Goal: Communication & Community: Share content

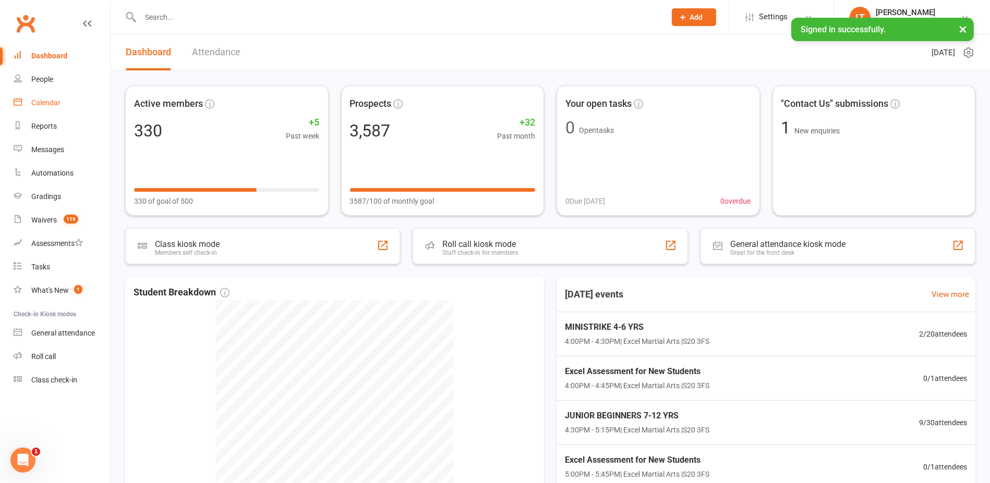
click at [65, 101] on link "Calendar" at bounding box center [62, 102] width 96 height 23
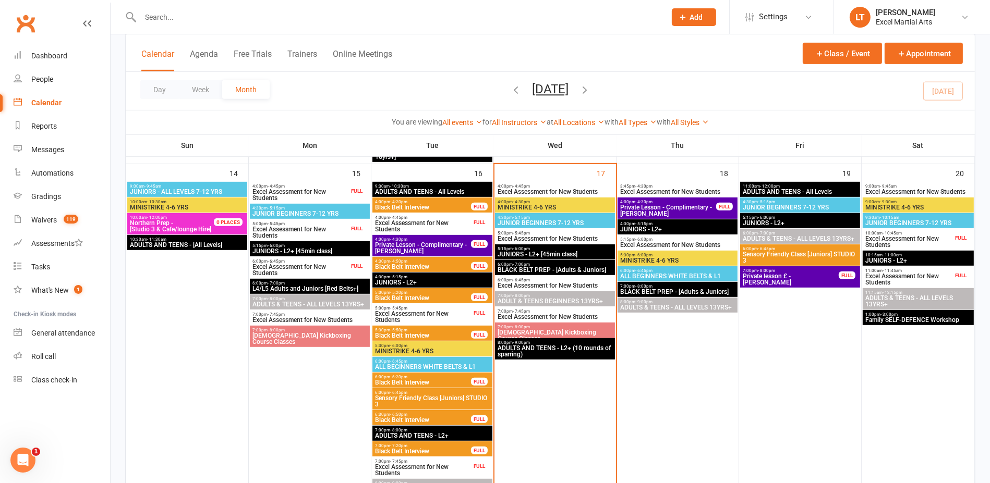
scroll to position [652, 0]
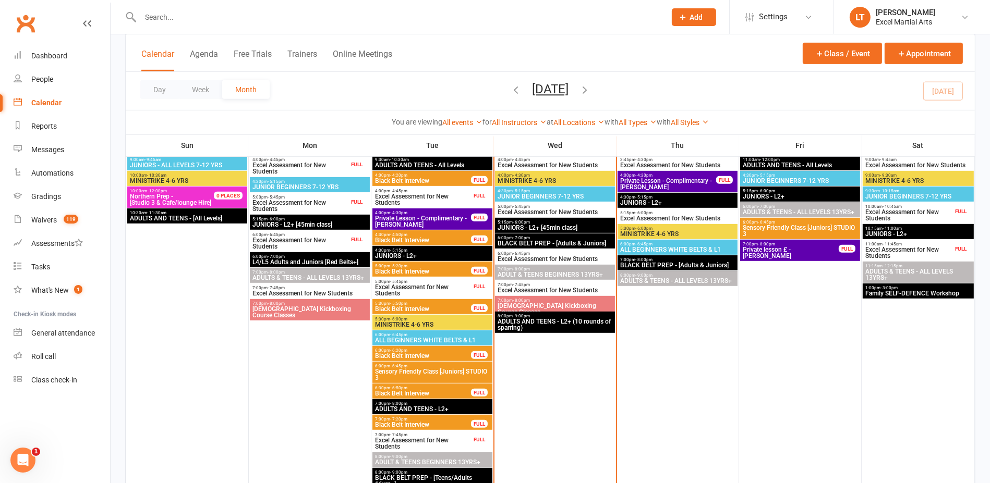
click at [420, 190] on span "4:00pm - 4:45pm" at bounding box center [422, 191] width 97 height 5
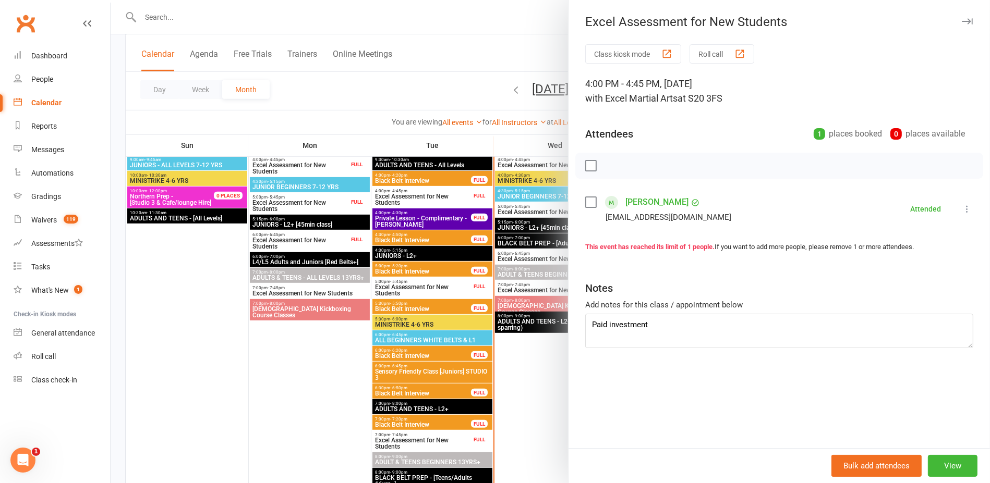
click at [388, 104] on div at bounding box center [550, 241] width 879 height 483
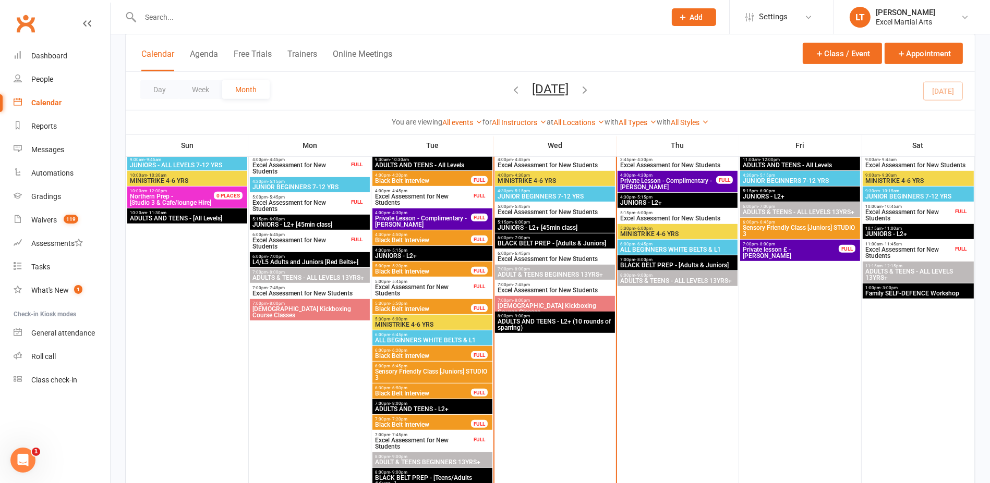
click at [416, 288] on span "Excel Assessment for New Students" at bounding box center [422, 290] width 97 height 13
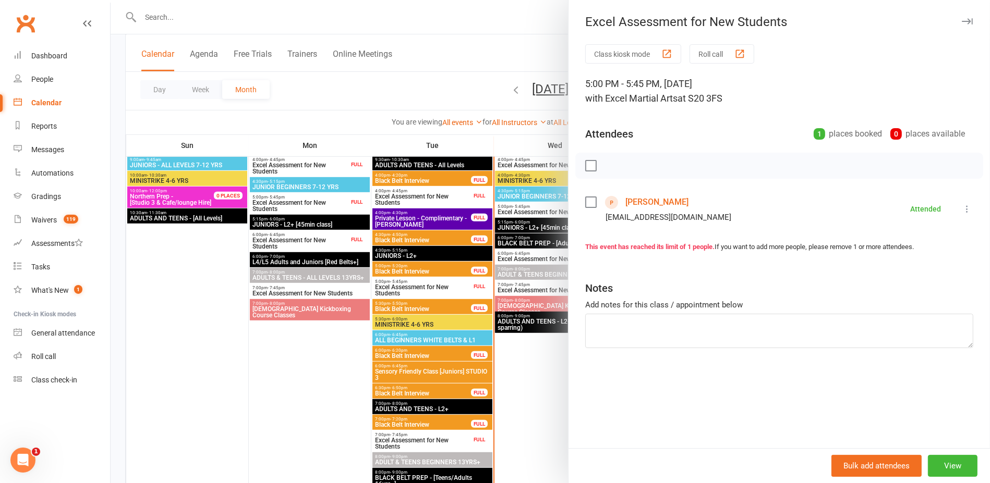
click at [335, 98] on div at bounding box center [550, 241] width 879 height 483
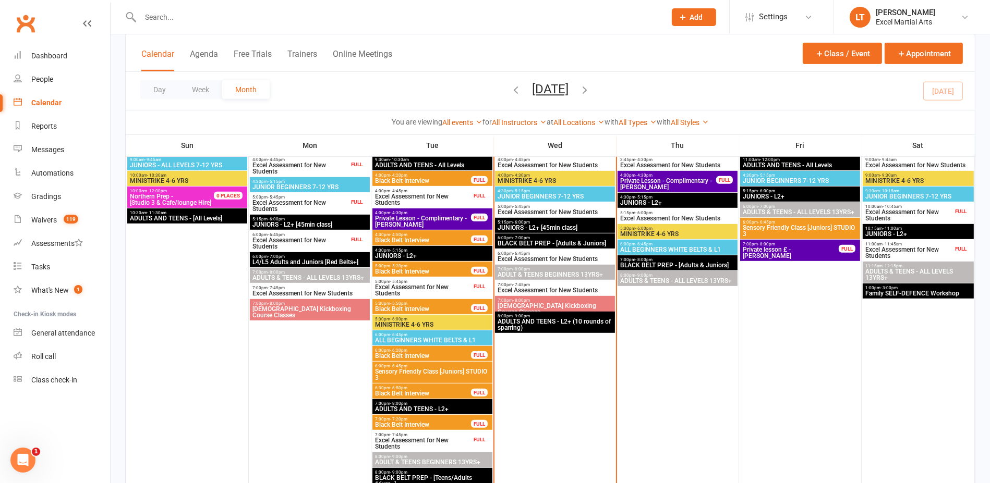
click at [461, 439] on span "Excel Assessment for New Students" at bounding box center [422, 444] width 97 height 13
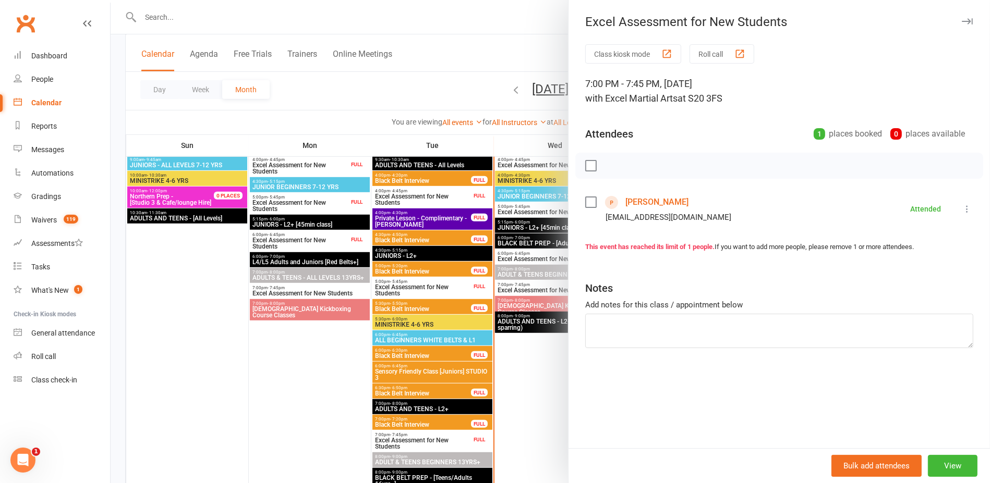
click at [364, 397] on div at bounding box center [550, 241] width 879 height 483
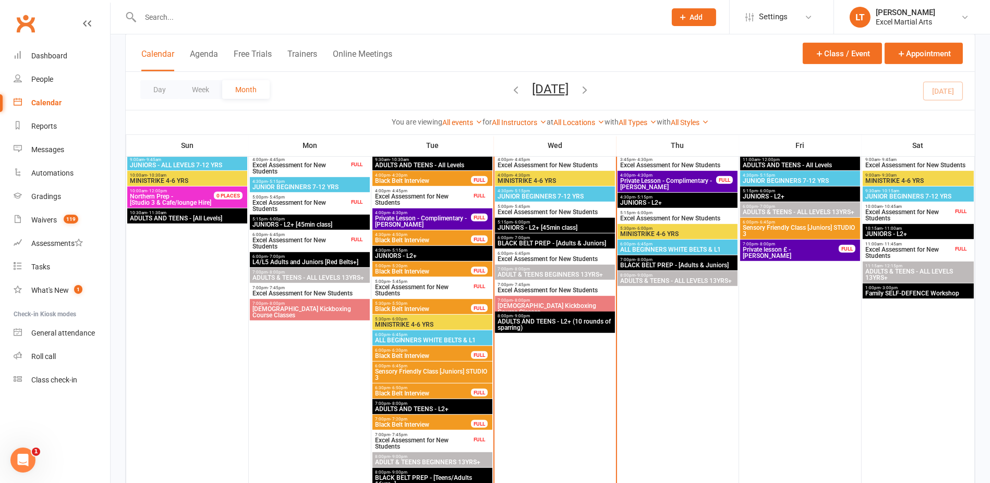
click at [405, 289] on span "Excel Assessment for New Students" at bounding box center [422, 290] width 97 height 13
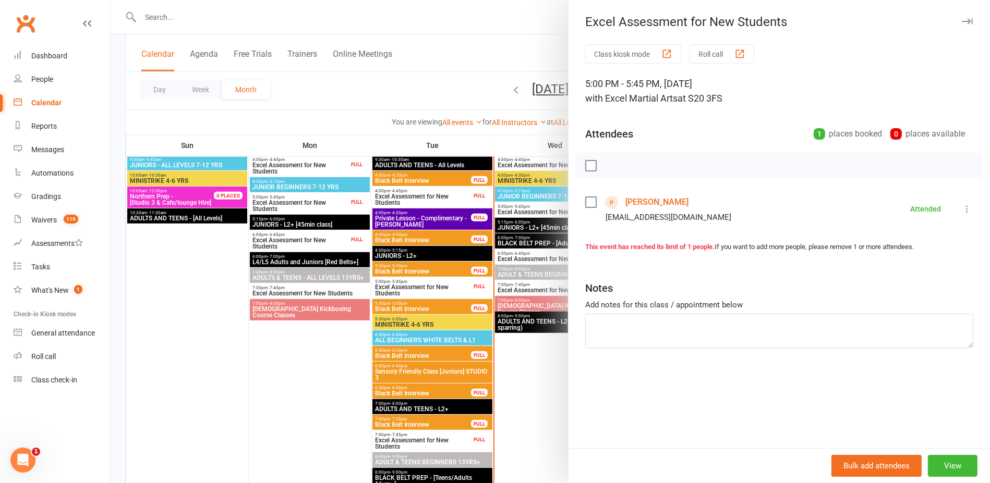
click at [438, 444] on div at bounding box center [550, 241] width 879 height 483
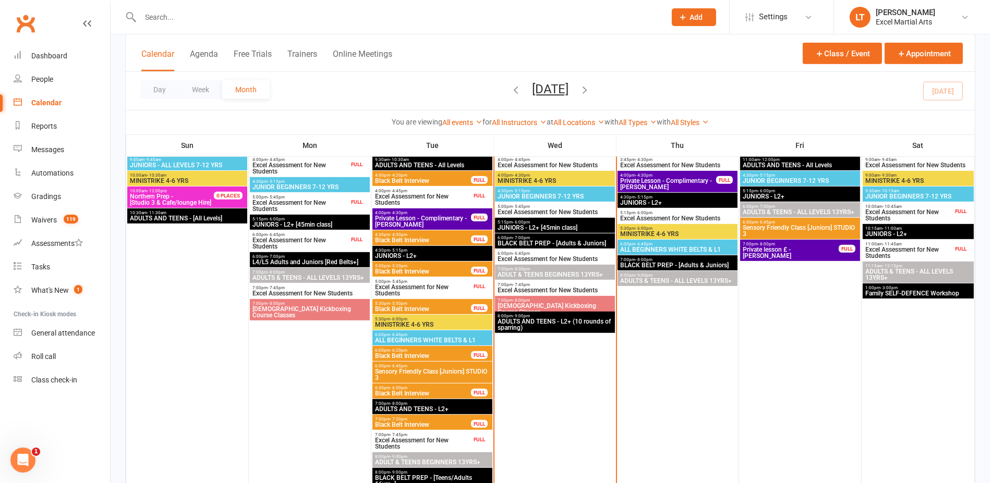
click at [438, 443] on span "Excel Assessment for New Students" at bounding box center [422, 444] width 97 height 13
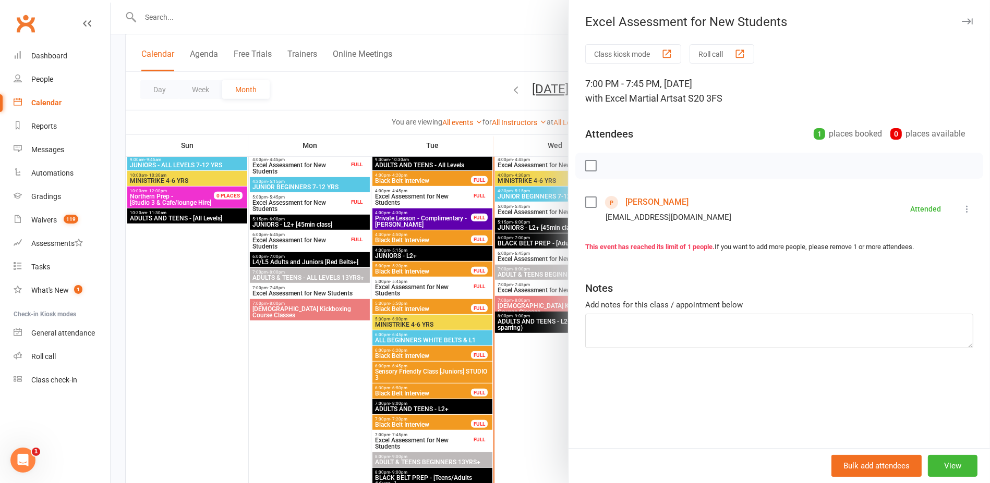
click at [176, 20] on div at bounding box center [550, 241] width 879 height 483
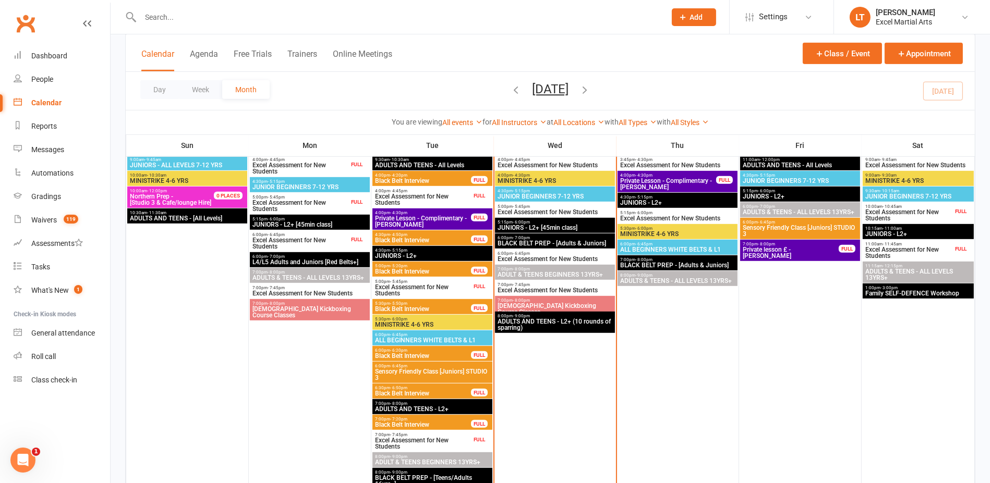
click at [184, 14] on div at bounding box center [550, 241] width 879 height 483
click at [176, 19] on input "text" at bounding box center [397, 17] width 521 height 15
paste input "[PERSON_NAME][EMAIL_ADDRESS][DOMAIN_NAME]"
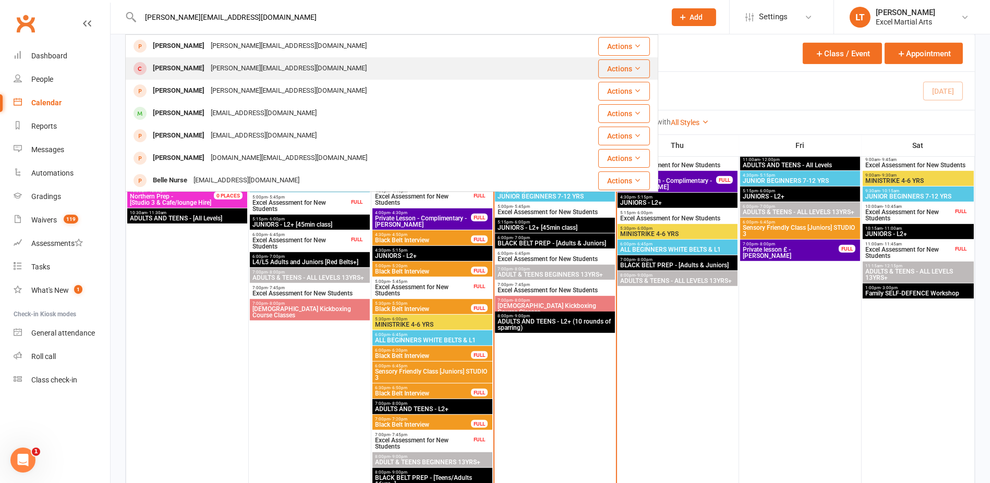
type input "[PERSON_NAME][EMAIL_ADDRESS][DOMAIN_NAME]"
click at [372, 65] on div "[PERSON_NAME] Neville [EMAIL_ADDRESS][DOMAIN_NAME]" at bounding box center [347, 68] width 442 height 21
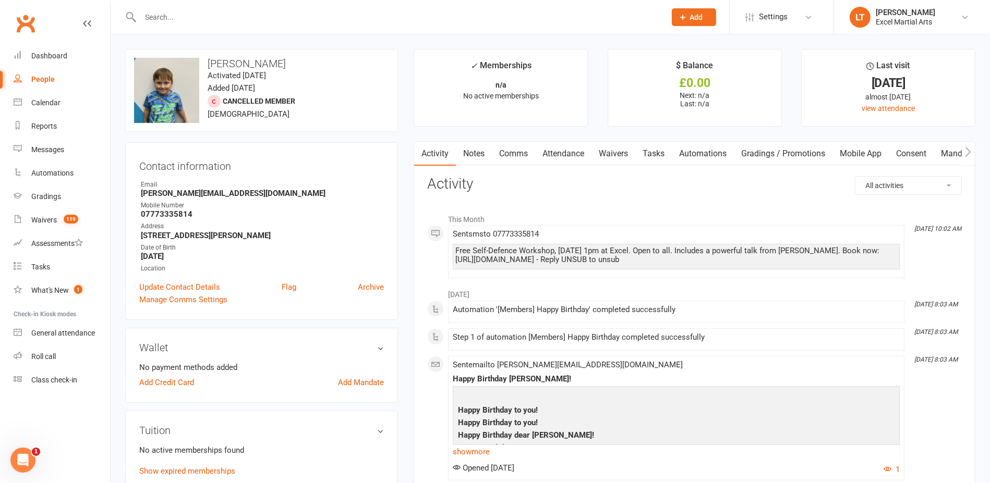
click at [566, 155] on link "Attendance" at bounding box center [563, 154] width 56 height 24
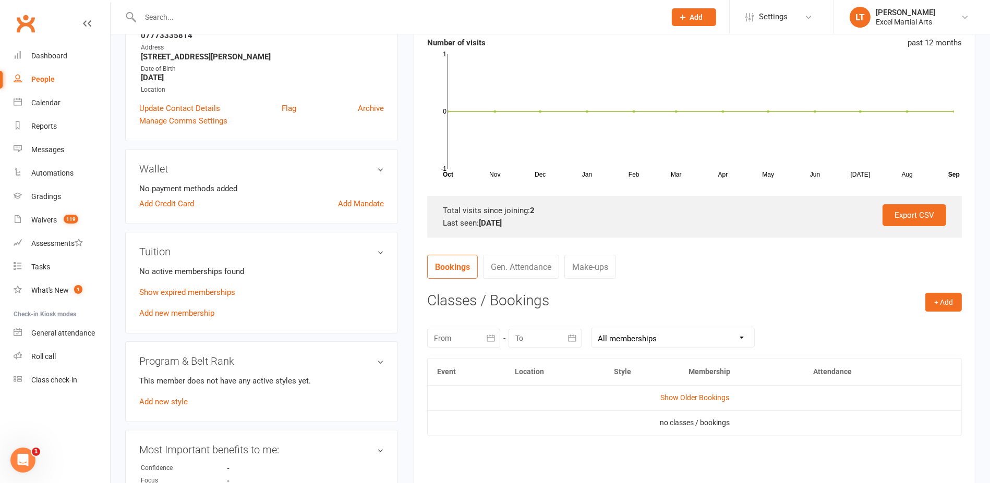
scroll to position [261, 0]
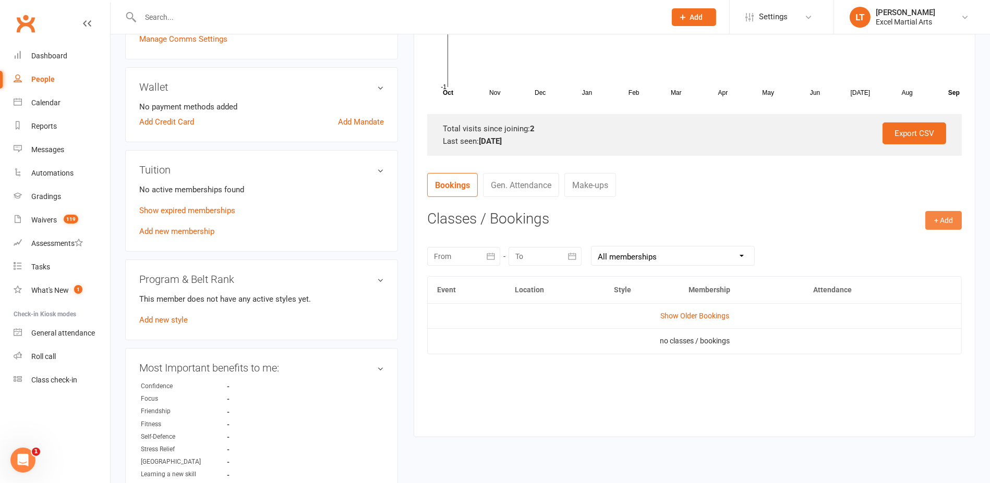
click at [948, 227] on button "+ Add" at bounding box center [943, 220] width 37 height 19
click at [898, 244] on link "Book Event" at bounding box center [909, 244] width 103 height 21
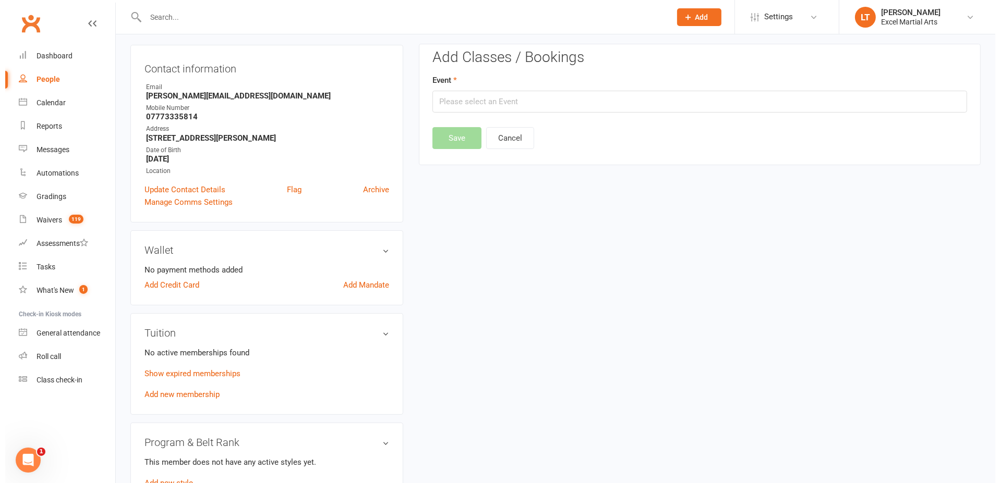
scroll to position [89, 0]
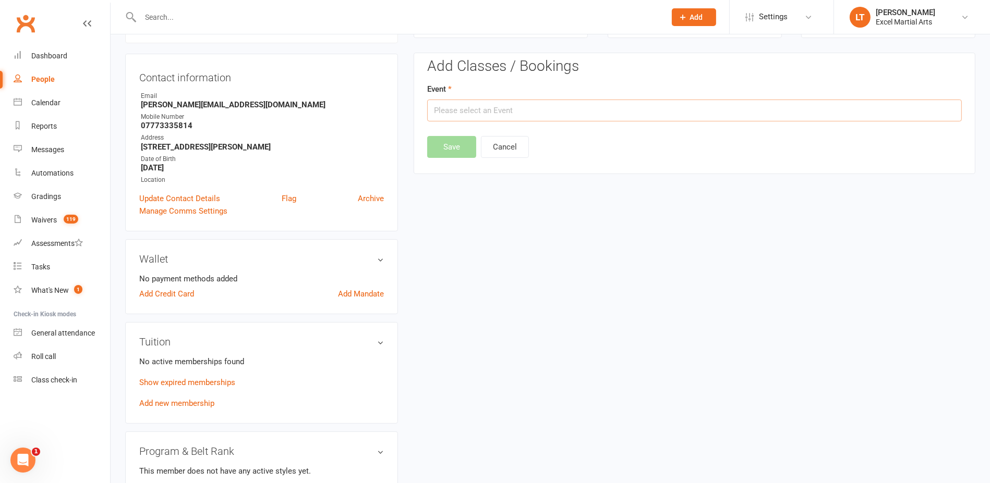
click at [564, 118] on input "text" at bounding box center [694, 111] width 535 height 22
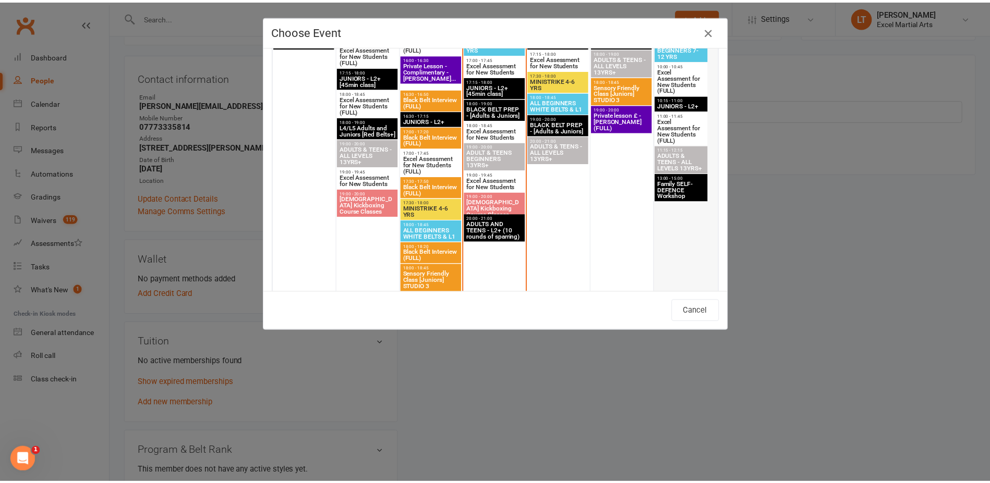
scroll to position [978, 0]
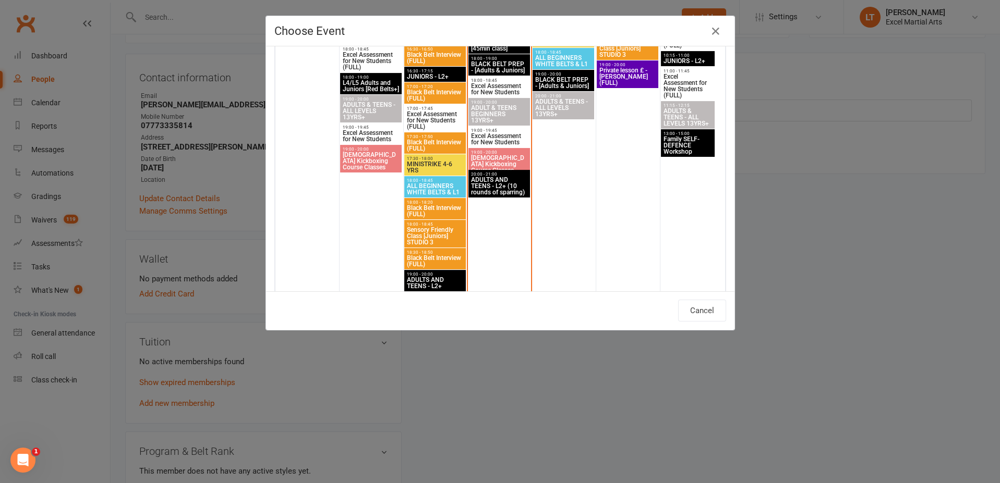
click at [679, 152] on span "Family SELF-DEFENCE Workshop" at bounding box center [688, 145] width 50 height 19
type input "Family SELF-DEFENCE Workshop - [DATE] 1:00:00 PM"
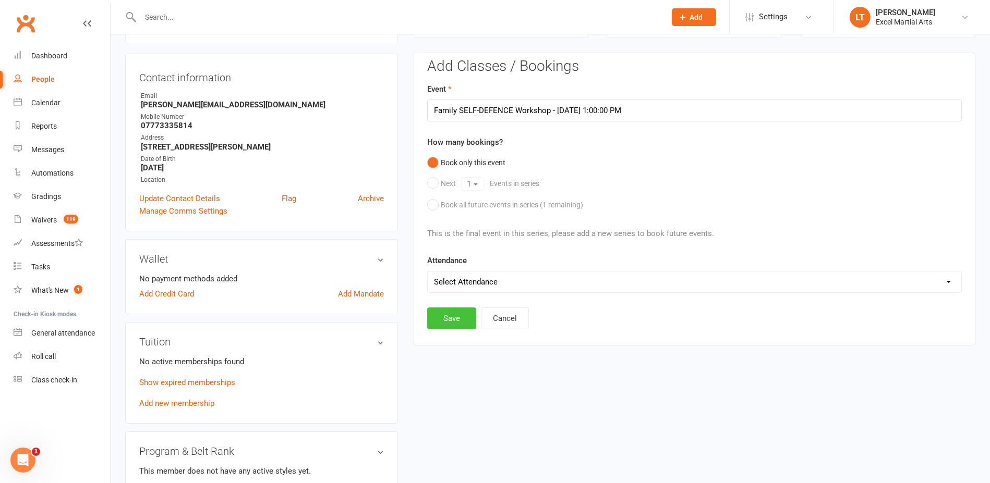
click at [453, 317] on button "Save" at bounding box center [451, 319] width 49 height 22
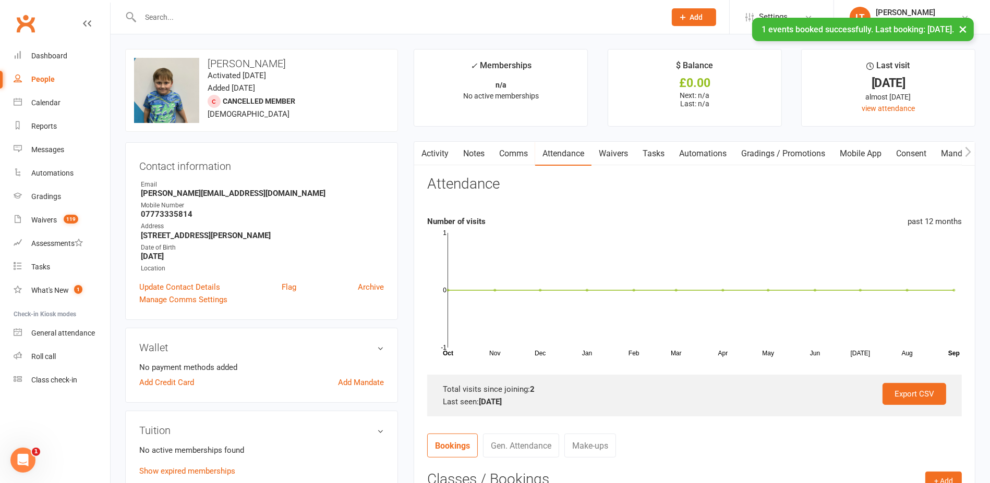
scroll to position [0, 0]
click at [446, 144] on link "Activity" at bounding box center [435, 154] width 42 height 24
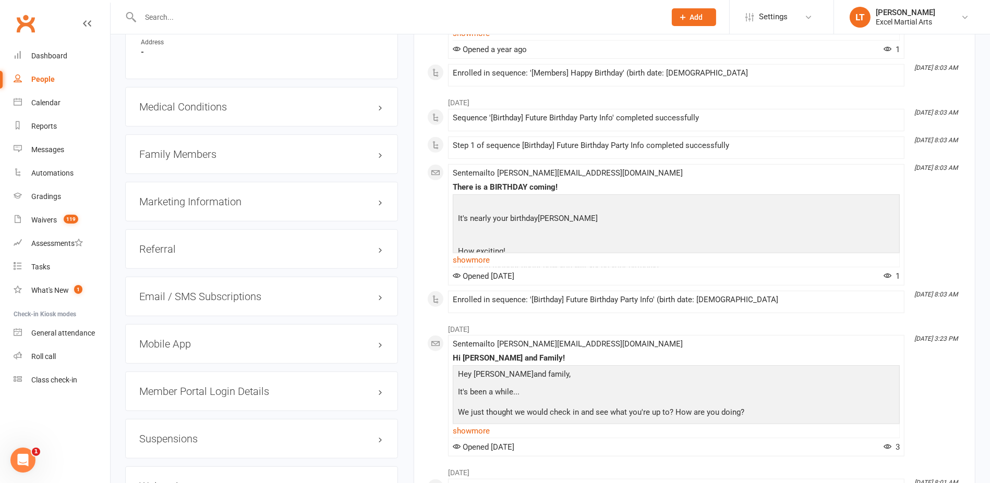
scroll to position [913, 0]
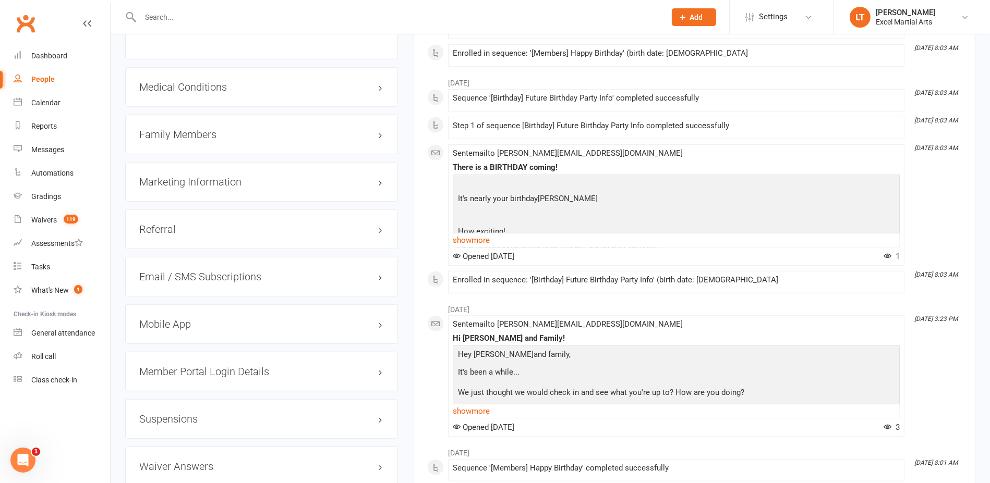
click at [383, 132] on h3 "Family Members" at bounding box center [261, 134] width 245 height 11
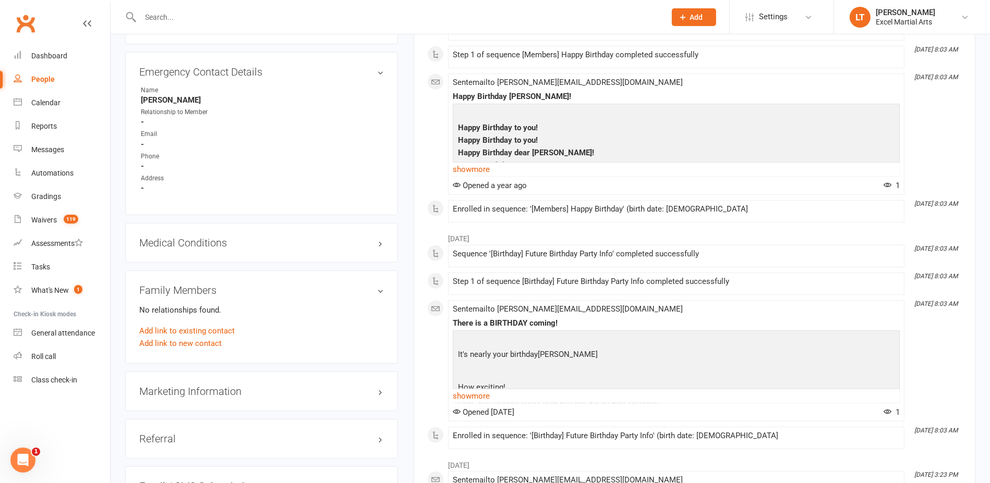
scroll to position [717, 0]
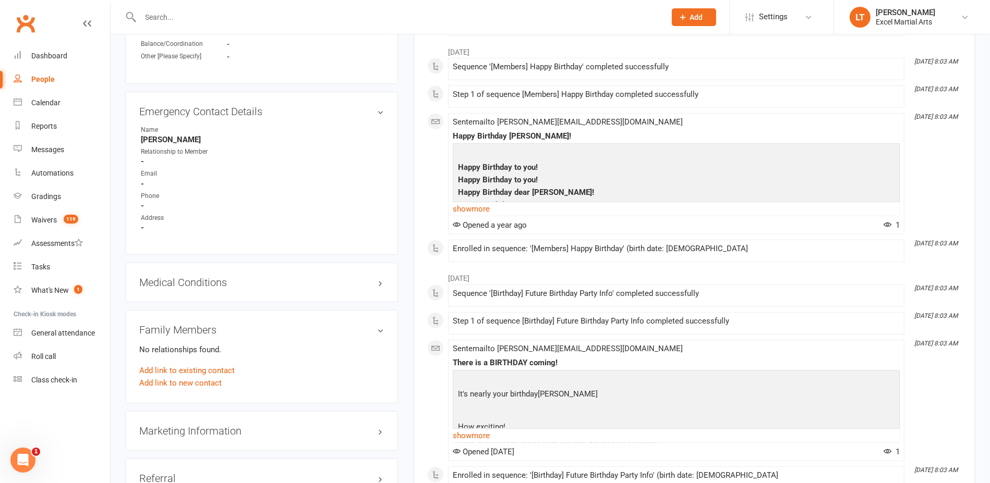
click at [204, 17] on input "text" at bounding box center [397, 17] width 521 height 15
paste input "[PERSON_NAME][EMAIL_ADDRESS][DOMAIN_NAME]"
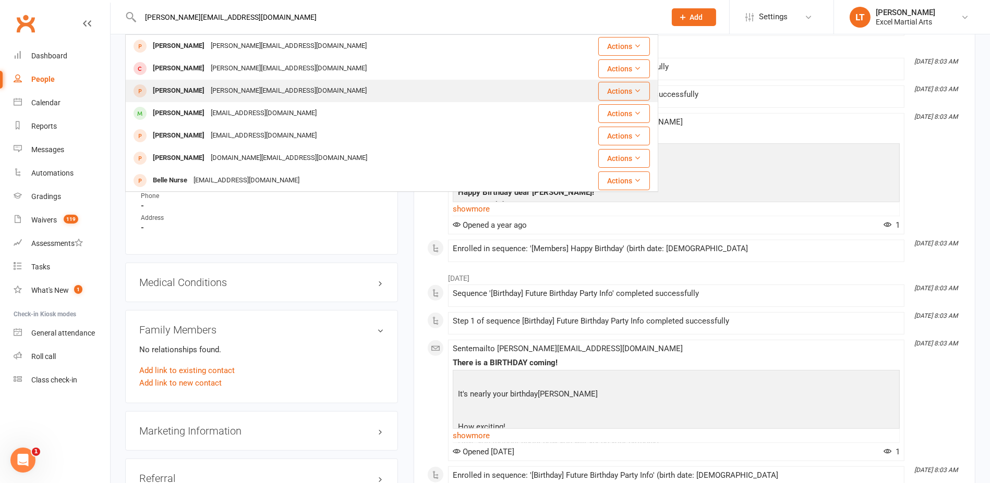
type input "[PERSON_NAME][EMAIL_ADDRESS][DOMAIN_NAME]"
click at [208, 91] on div "[PERSON_NAME][EMAIL_ADDRESS][DOMAIN_NAME]" at bounding box center [289, 90] width 162 height 15
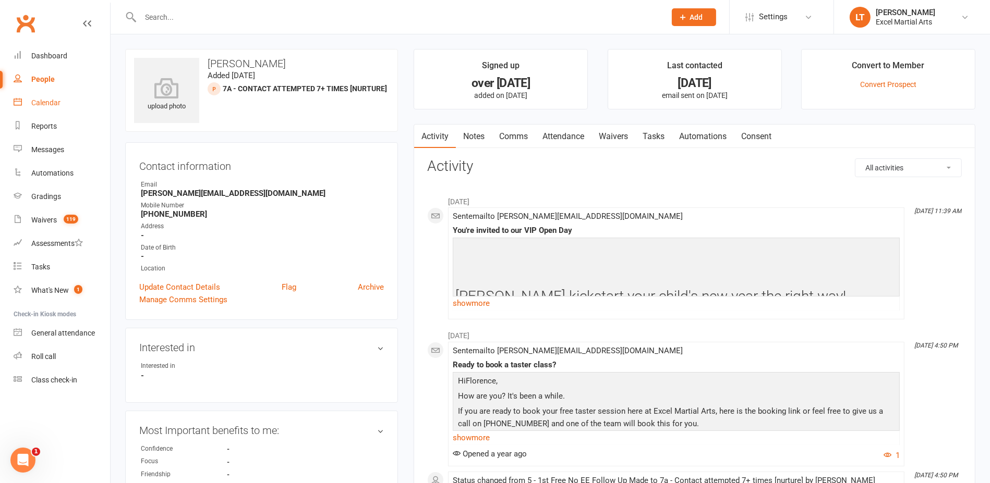
click at [81, 106] on link "Calendar" at bounding box center [62, 102] width 96 height 23
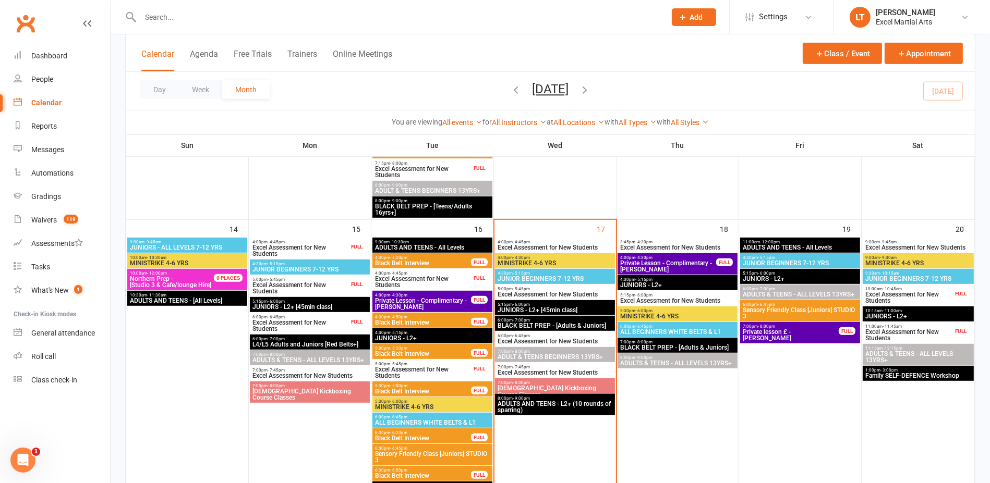
scroll to position [587, 0]
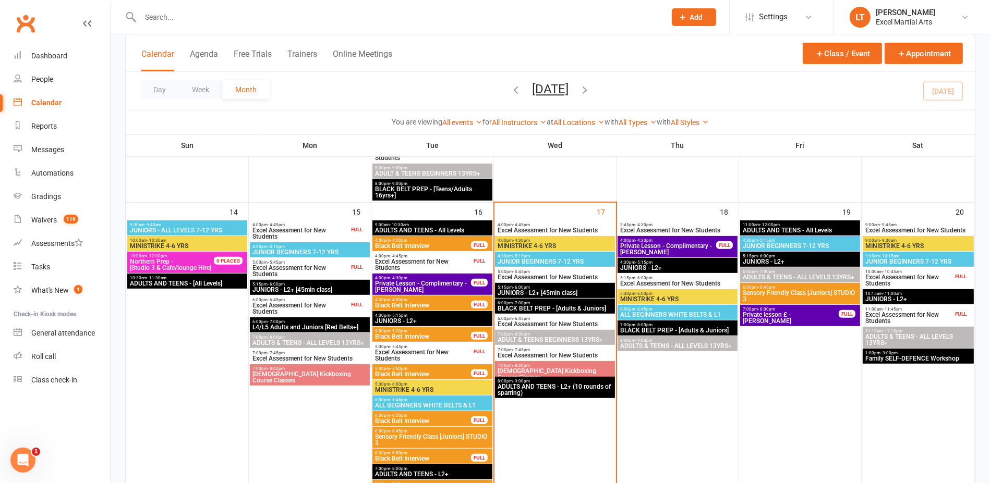
click at [921, 360] on span "Family SELF-DEFENCE Workshop" at bounding box center [918, 359] width 107 height 6
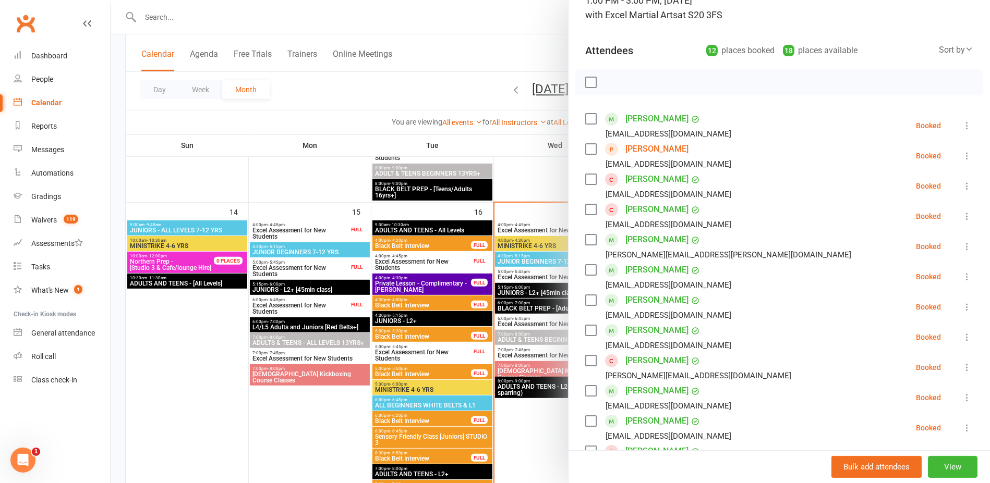
scroll to position [65, 0]
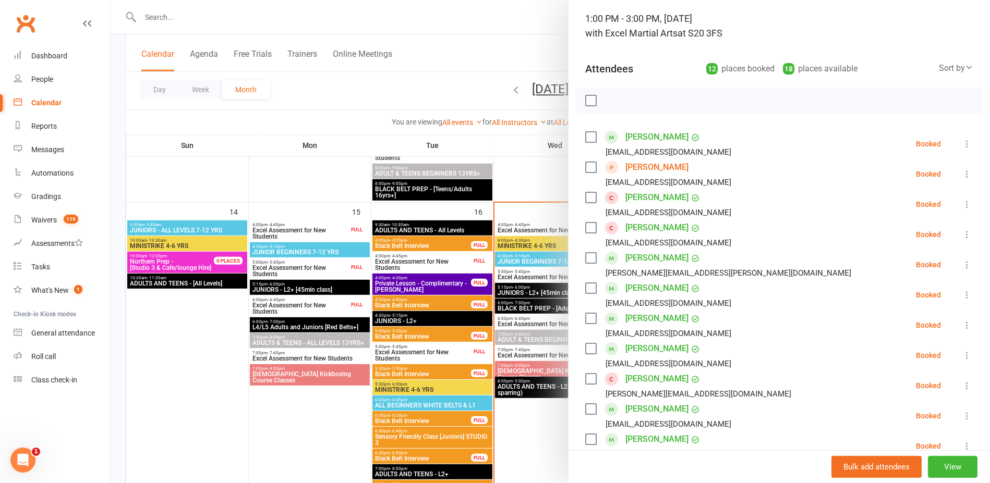
click at [417, 83] on div at bounding box center [550, 241] width 879 height 483
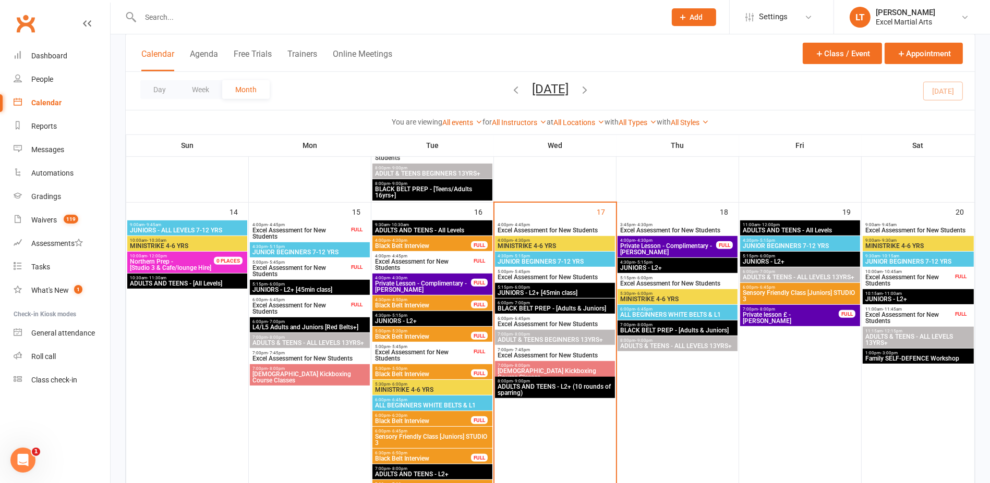
click at [896, 356] on span "Family SELF-DEFENCE Workshop" at bounding box center [918, 359] width 107 height 6
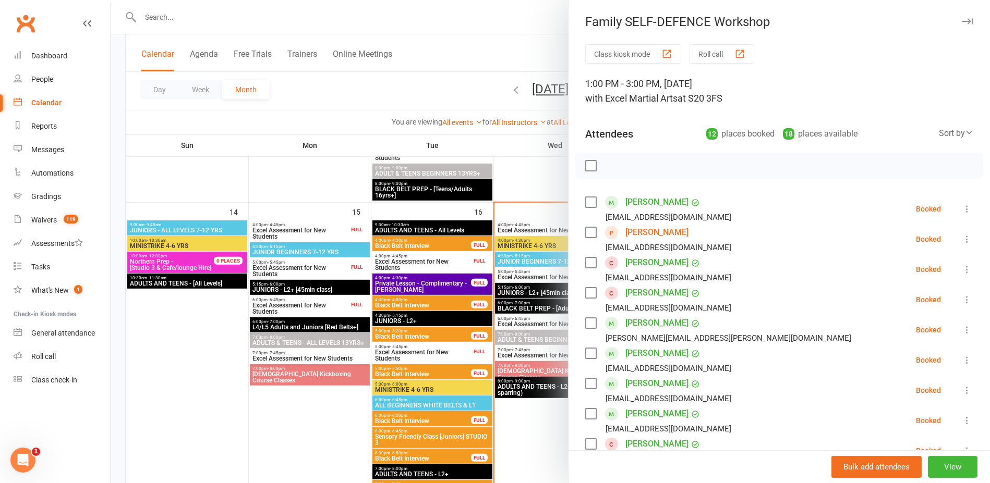
click at [464, 105] on div at bounding box center [550, 241] width 879 height 483
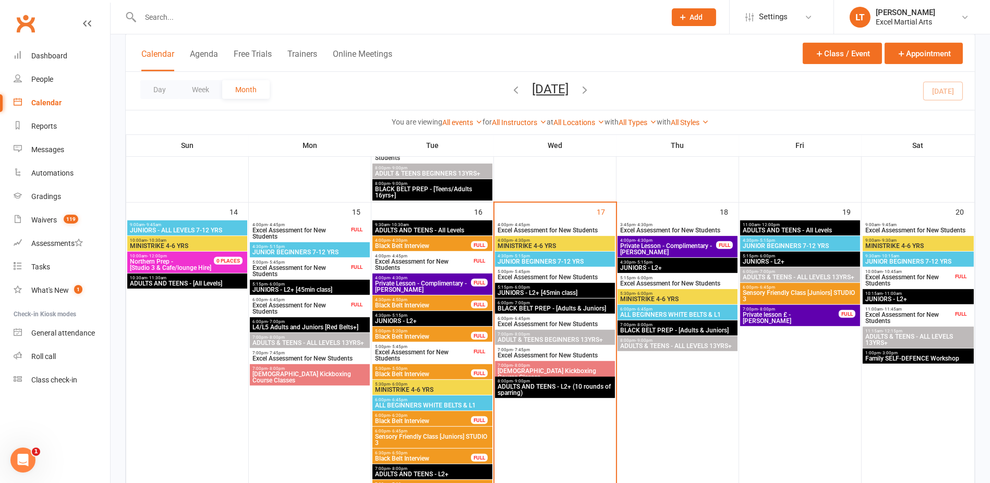
click at [176, 15] on input "text" at bounding box center [397, 17] width 521 height 15
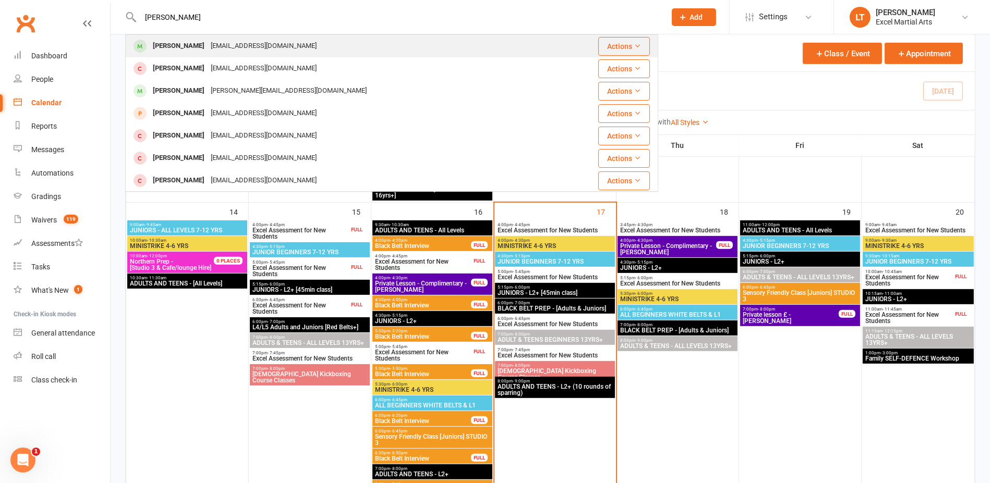
type input "[PERSON_NAME]"
click at [167, 35] on div "[PERSON_NAME] [EMAIL_ADDRESS][DOMAIN_NAME]" at bounding box center [345, 45] width 439 height 21
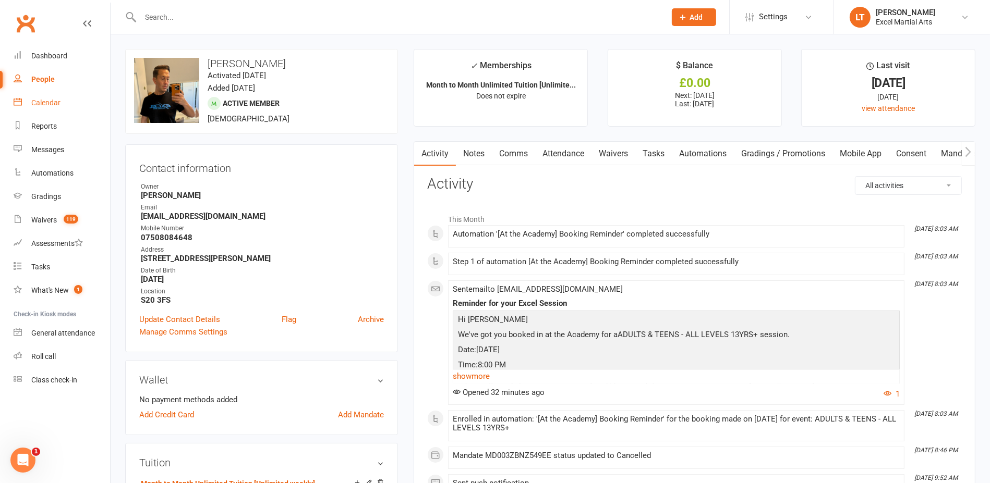
click at [52, 109] on link "Calendar" at bounding box center [62, 102] width 96 height 23
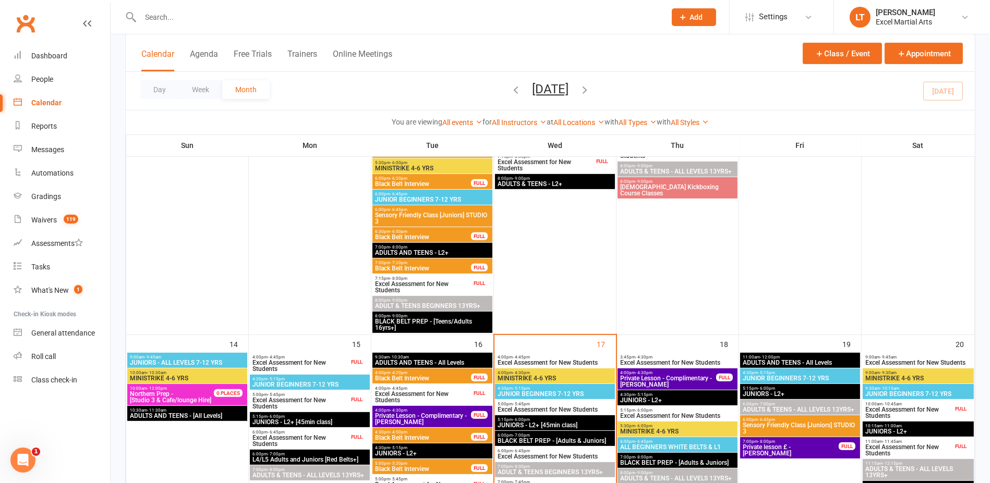
scroll to position [522, 0]
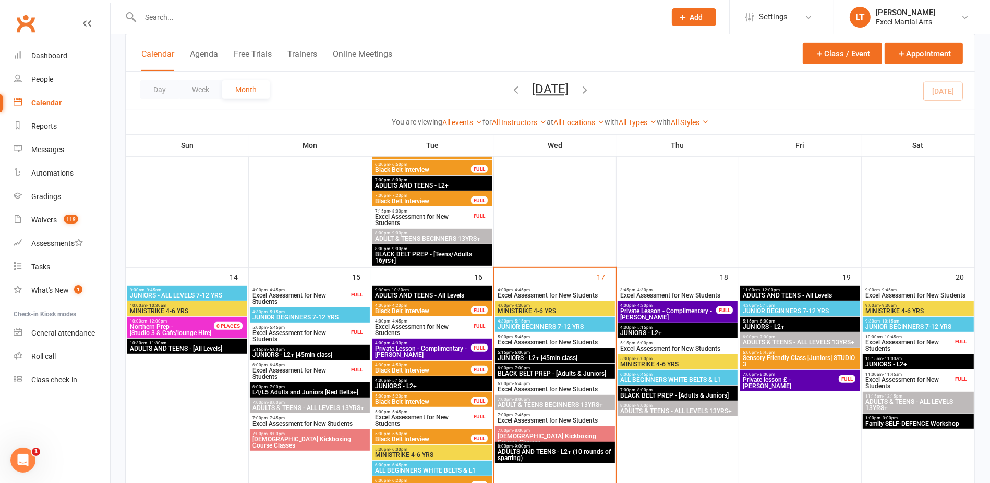
click at [917, 421] on span "Family SELF-DEFENCE Workshop" at bounding box center [918, 424] width 107 height 6
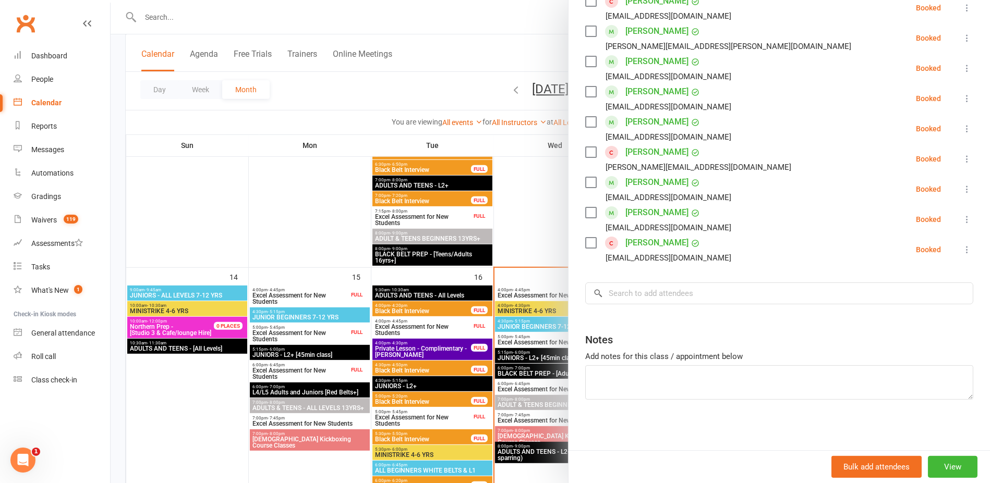
scroll to position [293, 0]
click at [529, 198] on div at bounding box center [550, 241] width 879 height 483
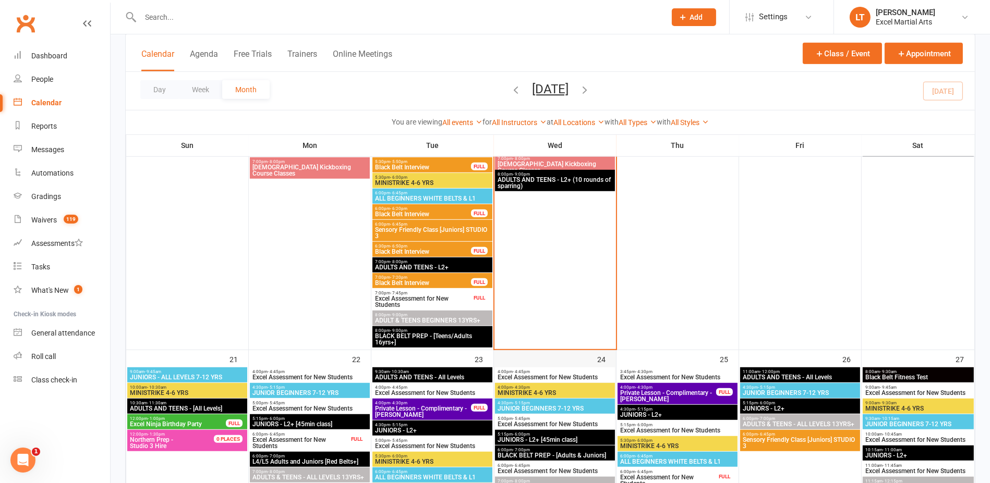
scroll to position [913, 0]
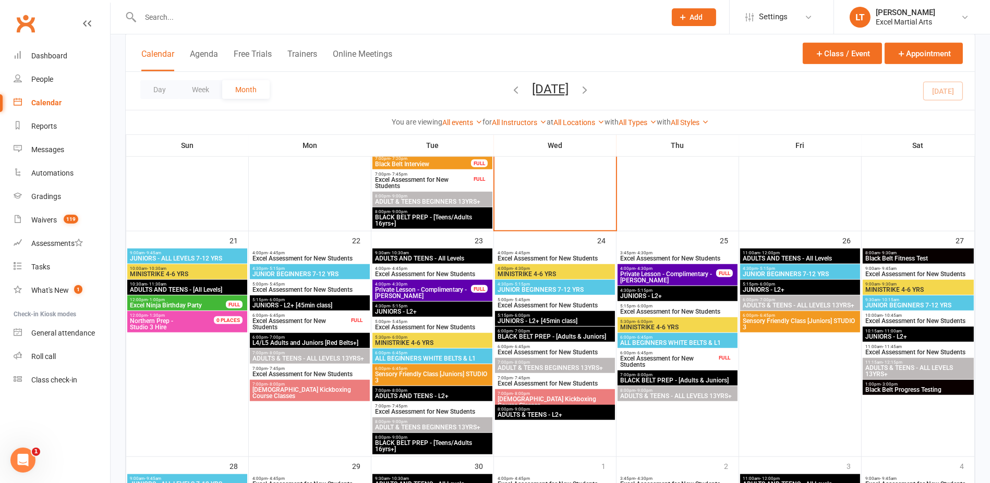
drag, startPoint x: 429, startPoint y: 33, endPoint x: 420, endPoint y: 29, distance: 9.8
click at [427, 33] on div at bounding box center [391, 17] width 533 height 34
click at [406, 22] on input "text" at bounding box center [397, 17] width 521 height 15
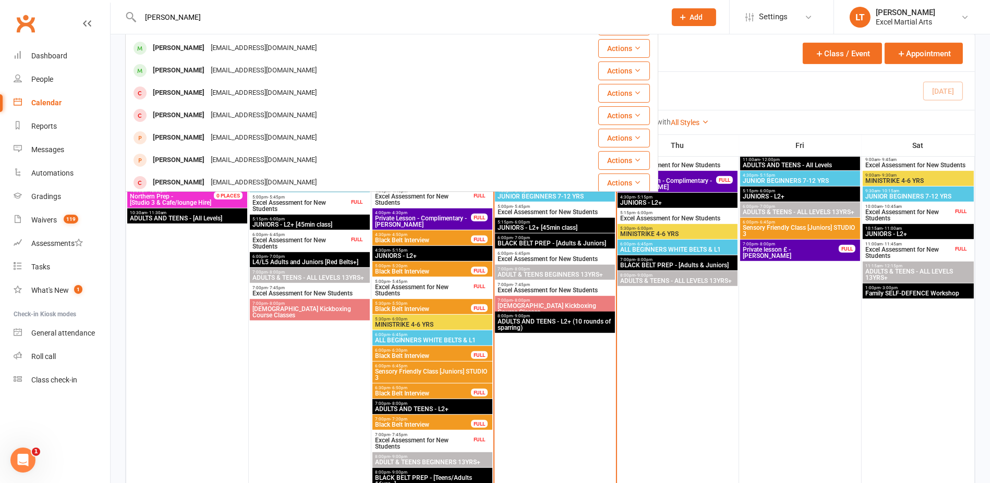
scroll to position [0, 0]
type input "[PERSON_NAME]"
click at [700, 57] on div "Calendar Agenda Free Trials Trainers Online Meetings Class / Event Appointment" at bounding box center [550, 53] width 849 height 38
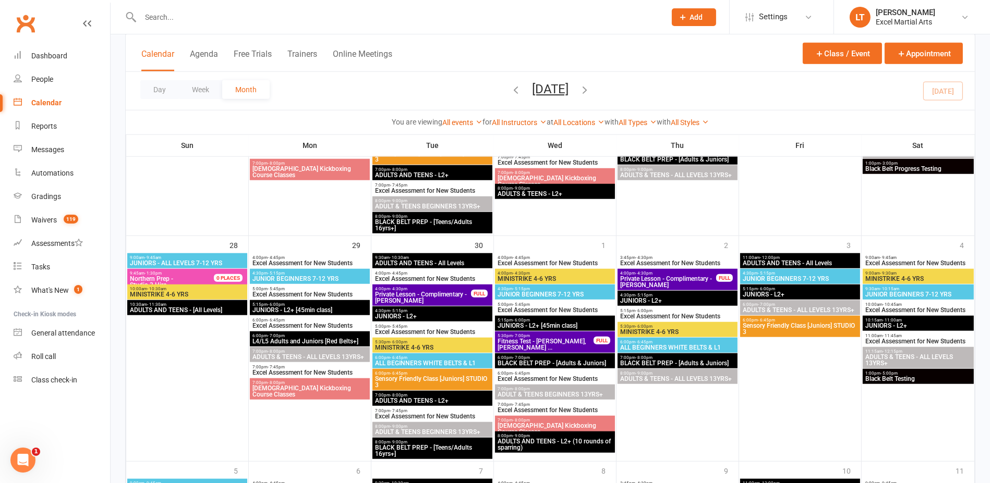
scroll to position [1108, 0]
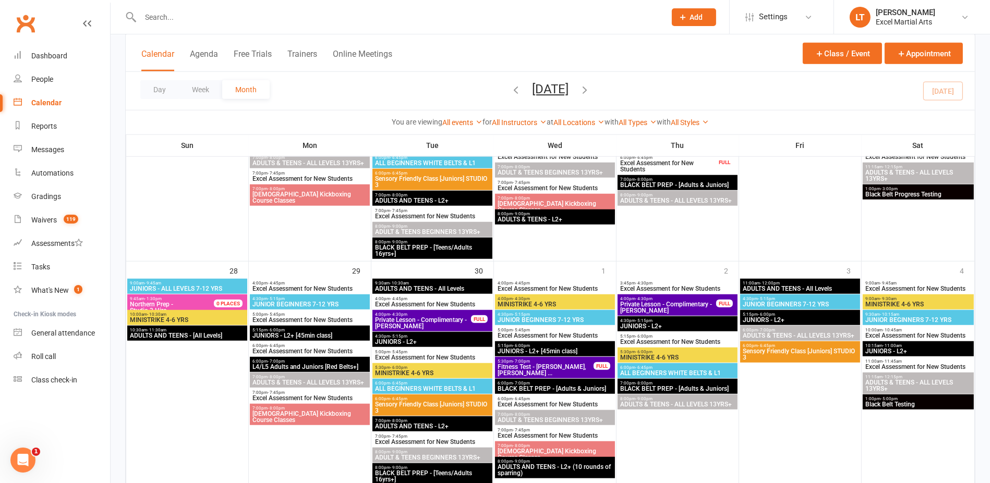
click at [55, 106] on div "Calendar" at bounding box center [46, 103] width 30 height 8
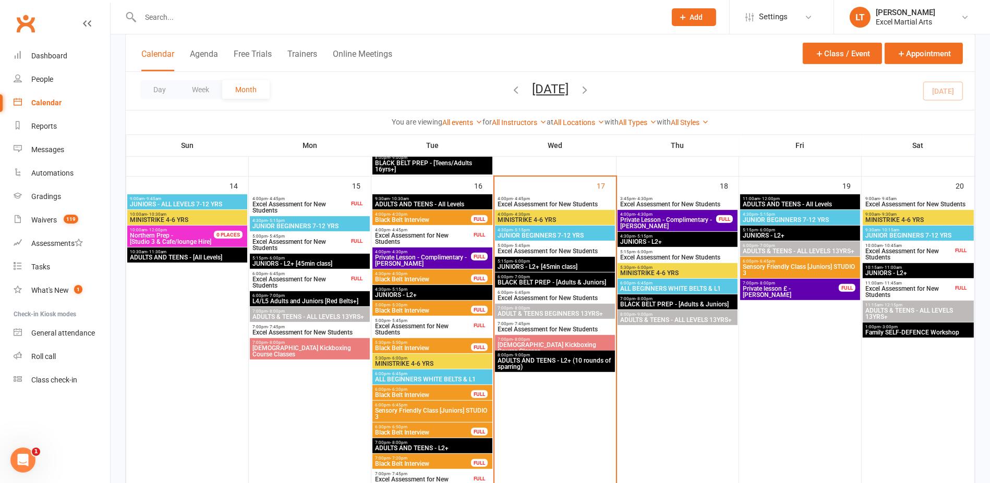
scroll to position [650, 0]
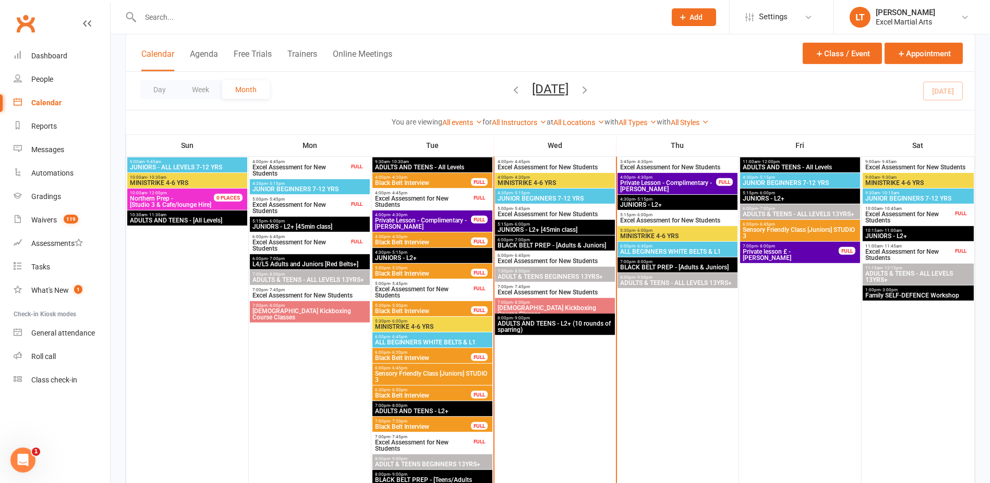
click at [913, 216] on span "Excel Assessment for New Students" at bounding box center [909, 217] width 88 height 13
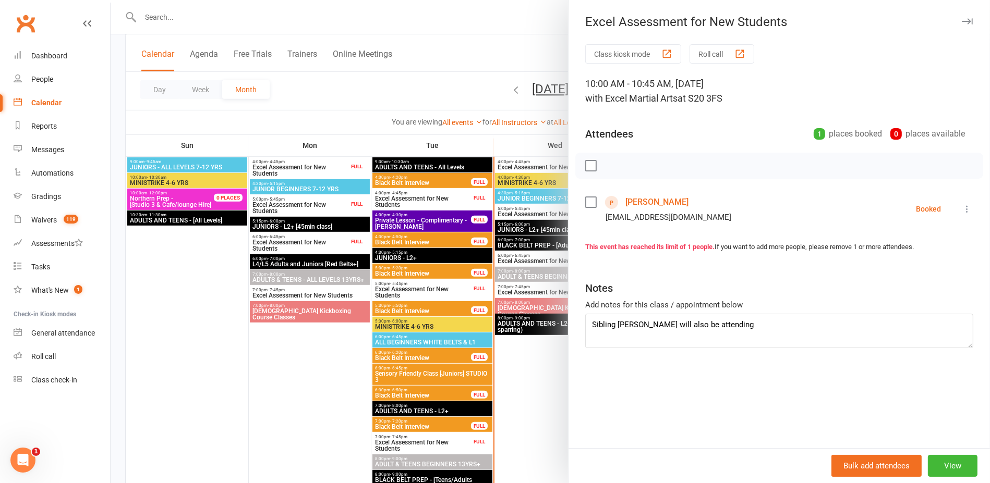
click at [466, 101] on div at bounding box center [550, 241] width 879 height 483
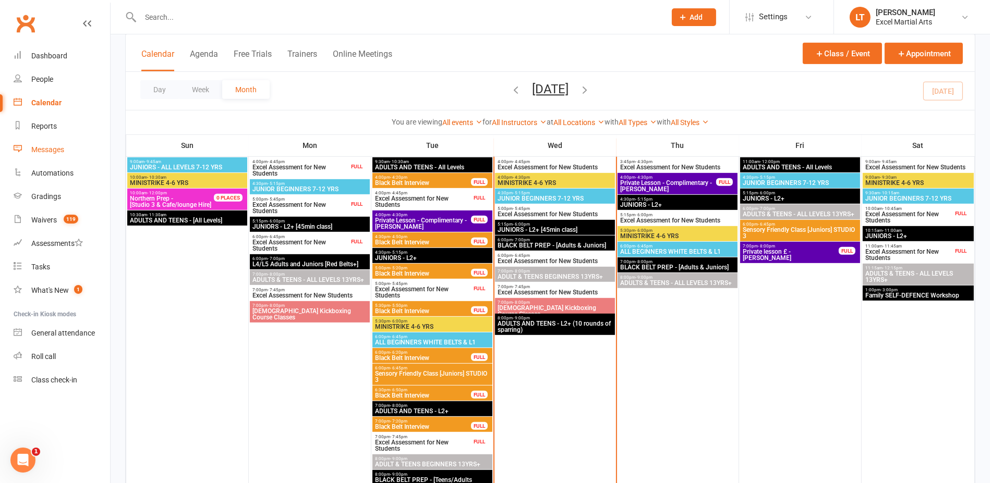
click at [59, 146] on div "Messages" at bounding box center [47, 150] width 33 height 8
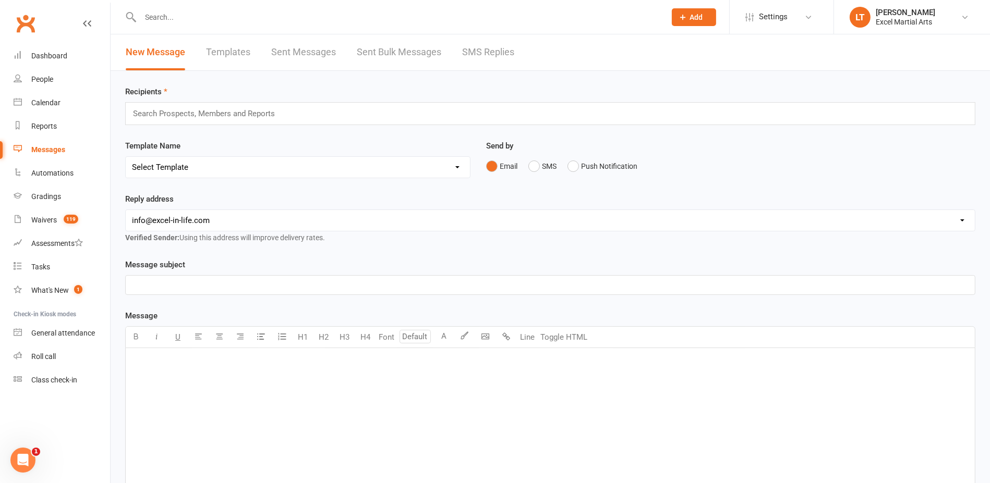
click at [490, 45] on link "SMS Replies" at bounding box center [488, 52] width 52 height 36
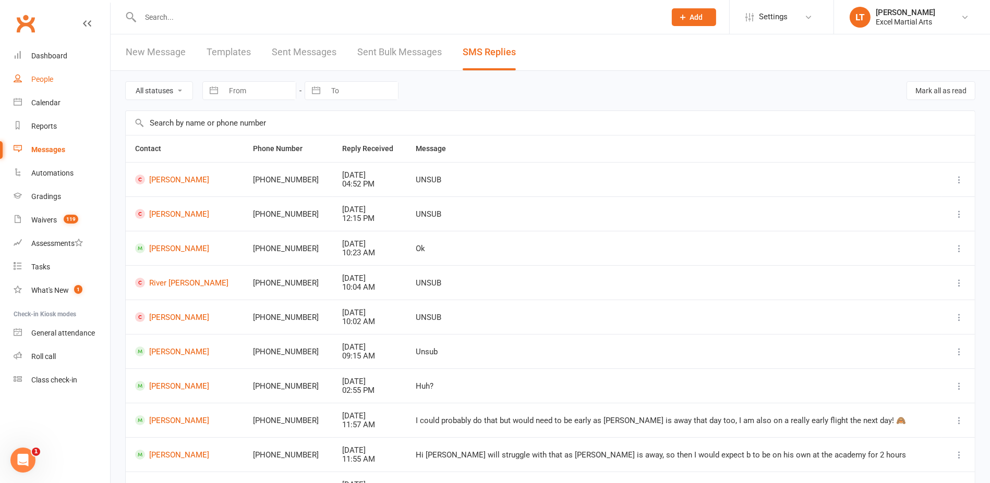
click at [69, 78] on link "People" at bounding box center [62, 79] width 96 height 23
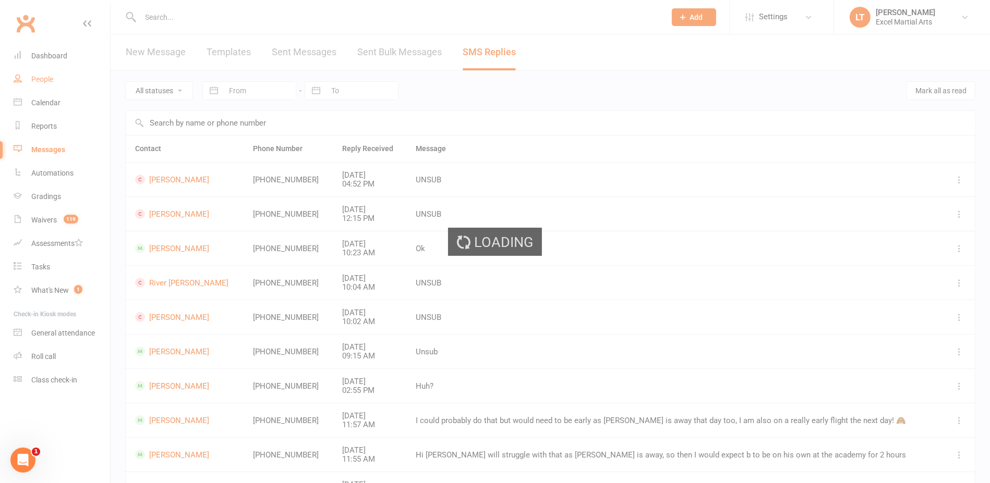
select select "100"
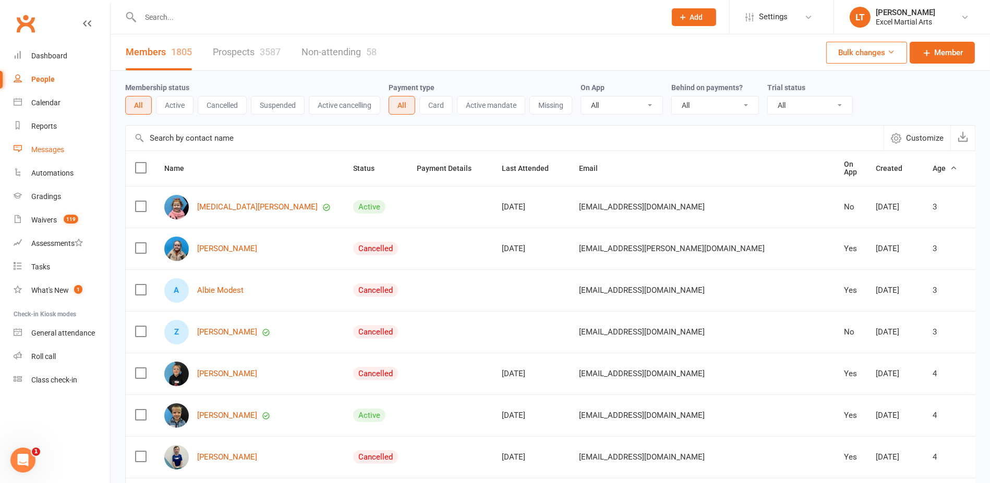
click at [55, 155] on link "Messages" at bounding box center [62, 149] width 96 height 23
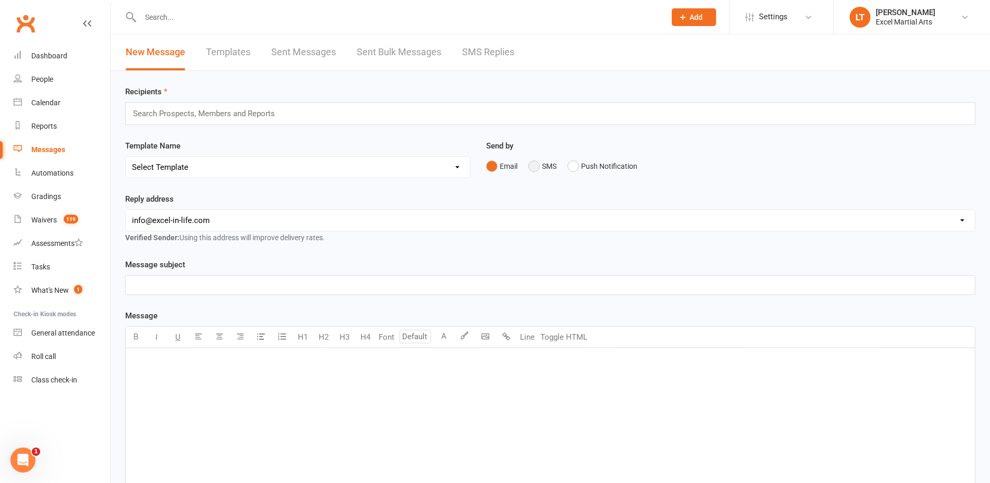
click at [540, 167] on button "SMS" at bounding box center [542, 166] width 28 height 20
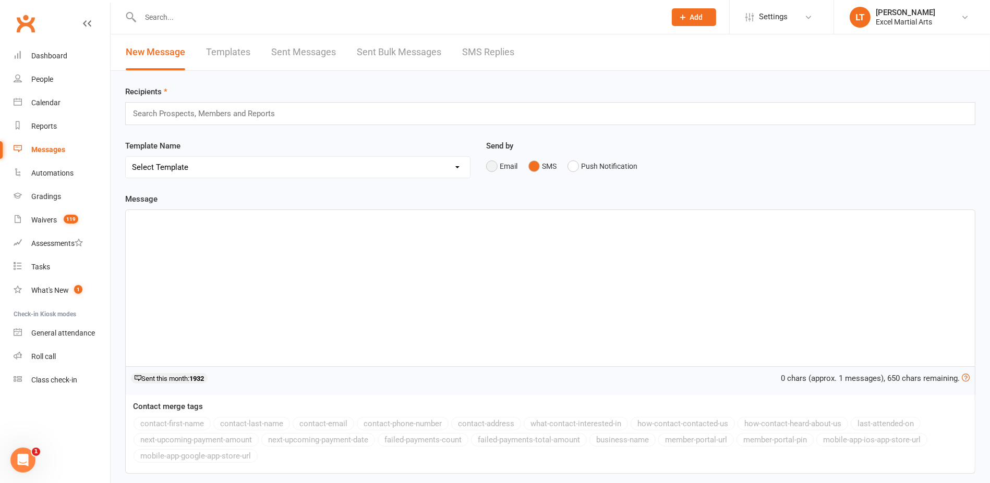
click at [491, 161] on button "Email" at bounding box center [501, 166] width 31 height 20
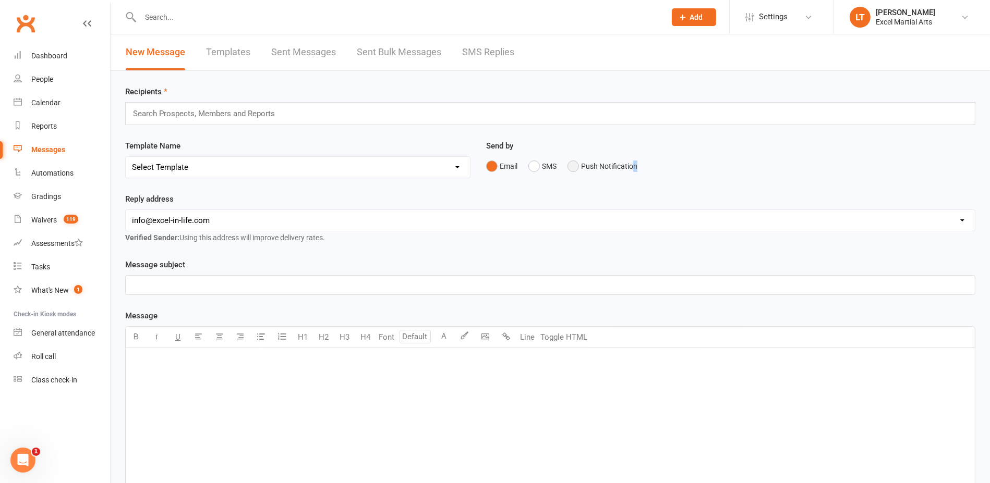
click at [634, 161] on div "Email SMS Push Notification" at bounding box center [730, 166] width 489 height 20
click at [612, 169] on button "Push Notification" at bounding box center [602, 166] width 70 height 20
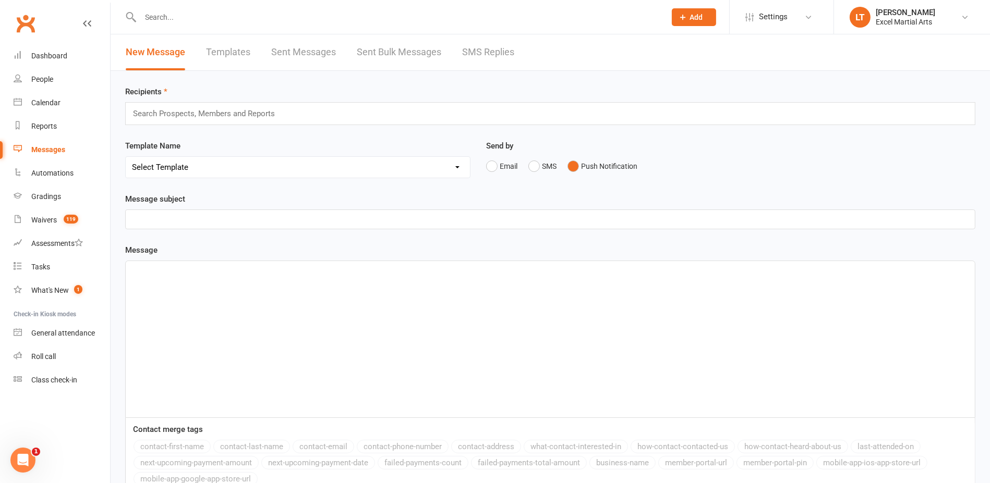
click at [325, 219] on p "﻿" at bounding box center [550, 219] width 837 height 13
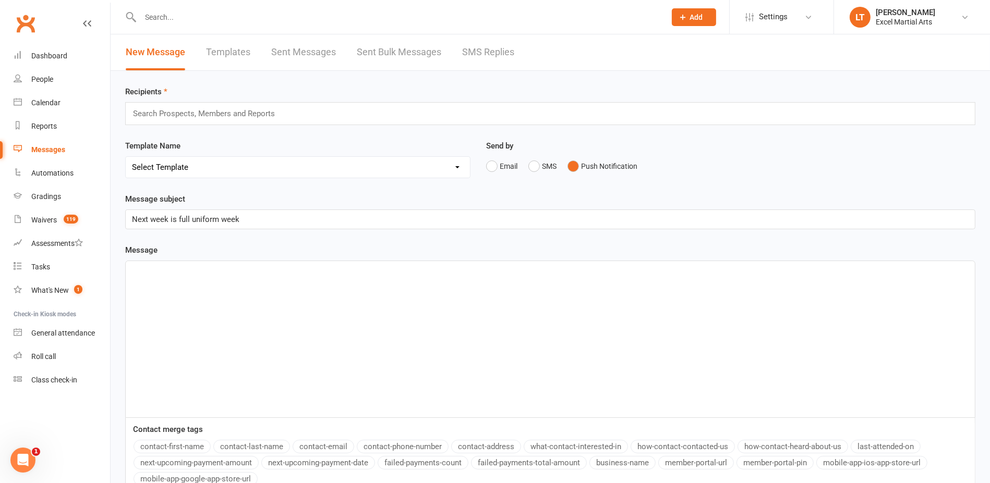
click at [172, 279] on div "﻿" at bounding box center [550, 339] width 849 height 156
click at [153, 101] on div "Recipients Search Prospects, Members and Reports" at bounding box center [550, 106] width 850 height 40
click at [151, 110] on input "text" at bounding box center [208, 114] width 153 height 14
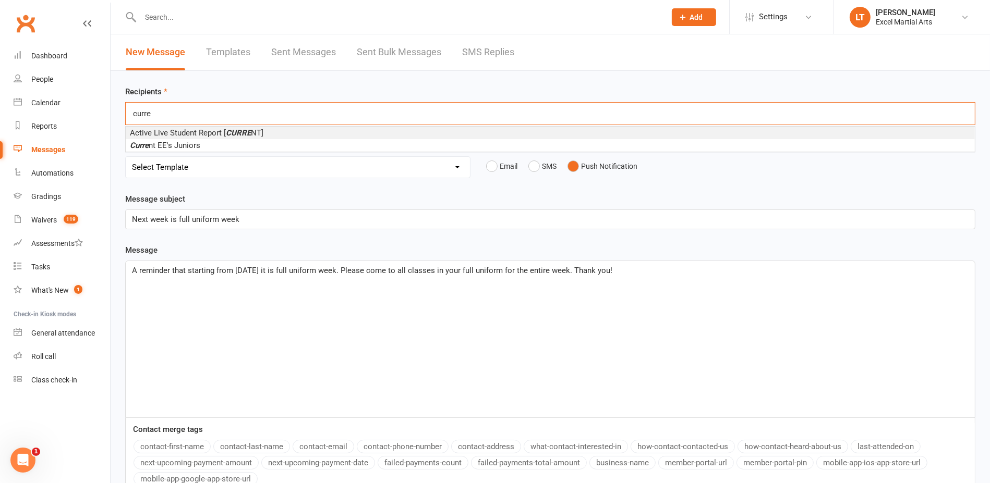
type input "curre"
click at [176, 133] on span "Active Live Student Report [ CURRE NT]" at bounding box center [197, 132] width 134 height 9
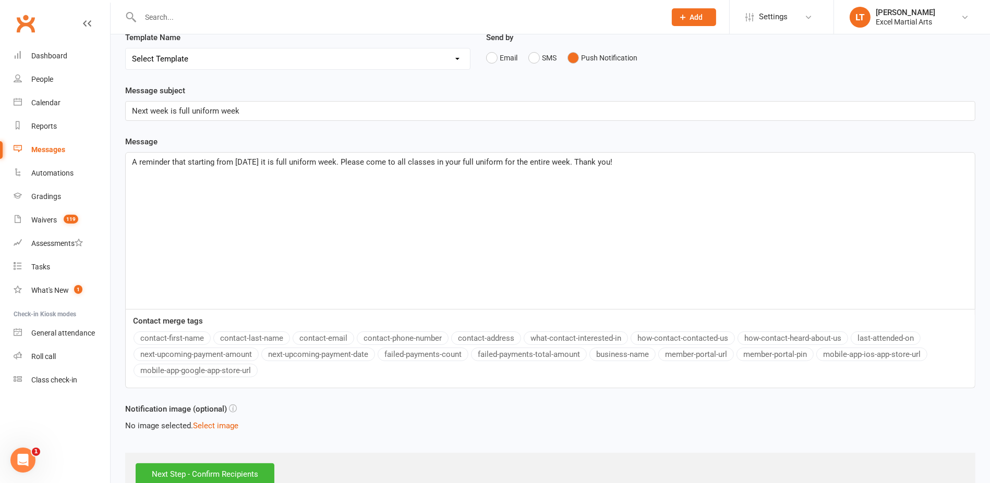
scroll to position [130, 0]
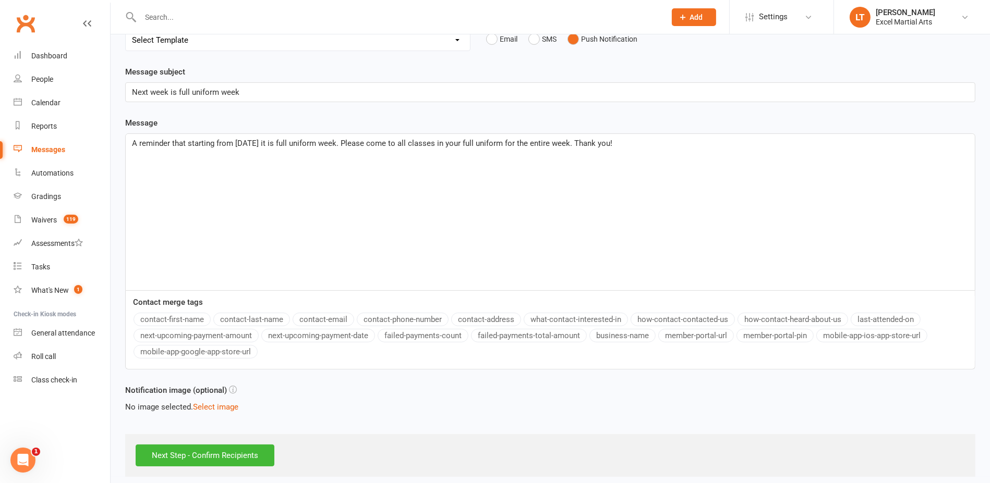
click at [251, 91] on p "Next week is full uniform week" at bounding box center [550, 92] width 837 height 13
click at [254, 453] on input "Next Step - Confirm Recipients" at bounding box center [205, 456] width 139 height 22
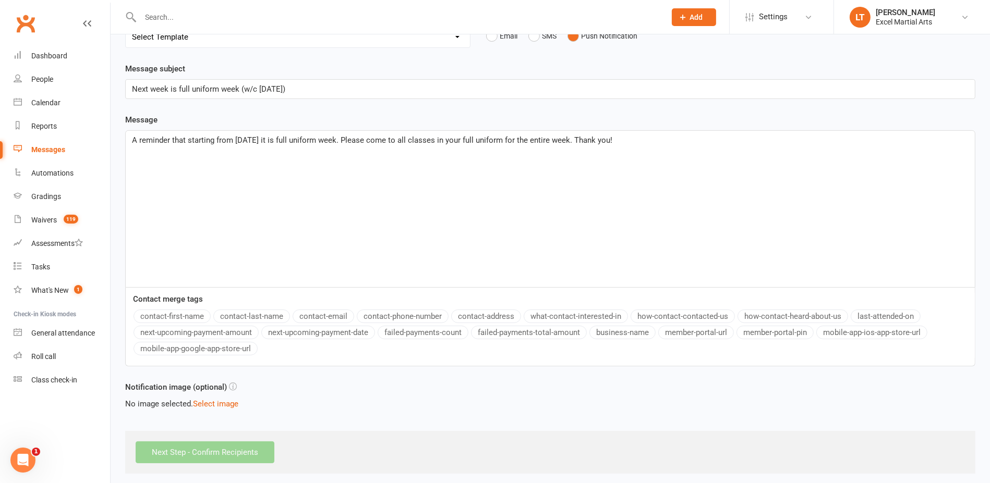
scroll to position [137, 0]
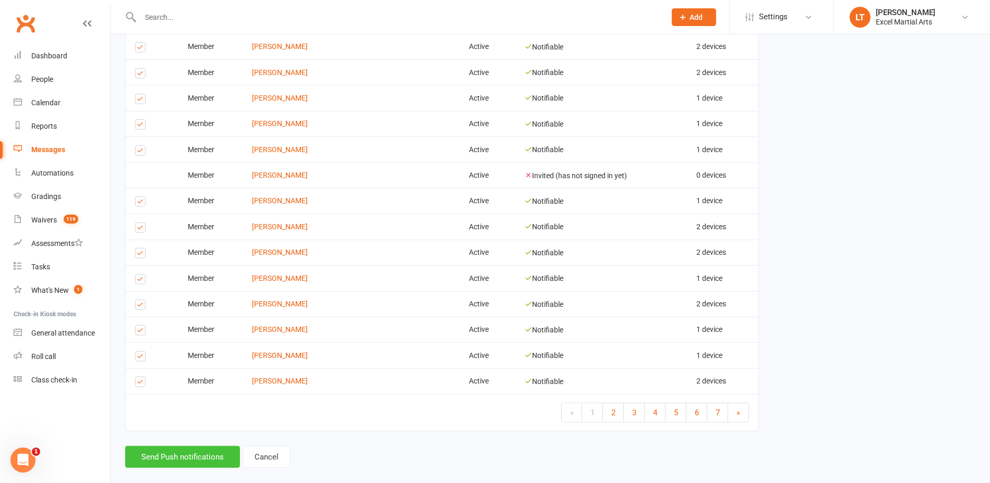
click at [204, 446] on button "Send Push notifications" at bounding box center [182, 457] width 115 height 22
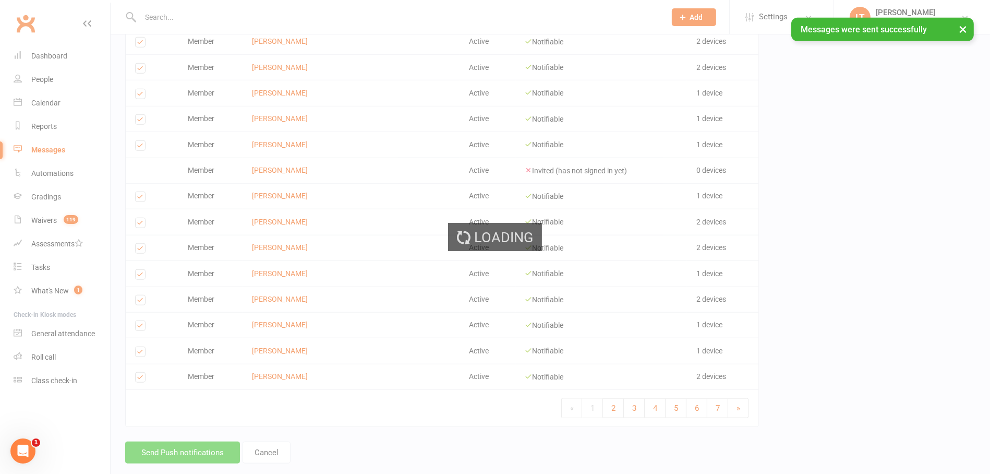
scroll to position [1203, 0]
